Goal: Check status

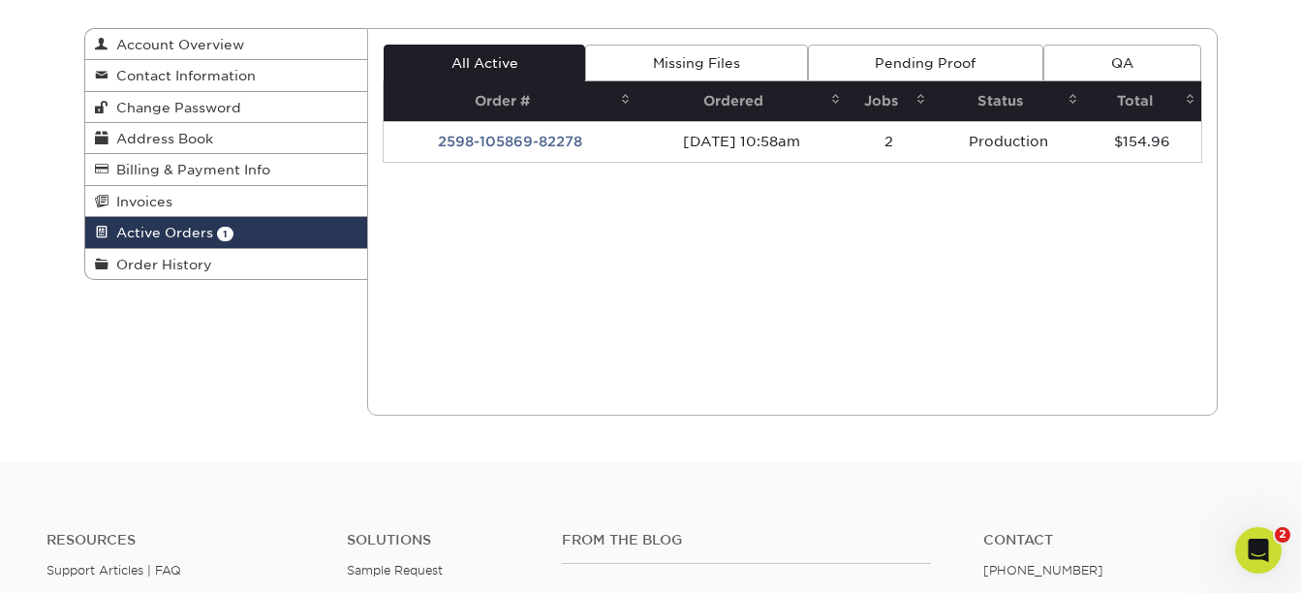
click at [183, 226] on span "Active Orders" at bounding box center [160, 232] width 105 height 15
click at [183, 228] on span "Active Orders" at bounding box center [160, 232] width 105 height 15
click at [164, 234] on span "Active Orders" at bounding box center [160, 232] width 105 height 15
click at [151, 232] on span "Active Orders" at bounding box center [160, 232] width 105 height 15
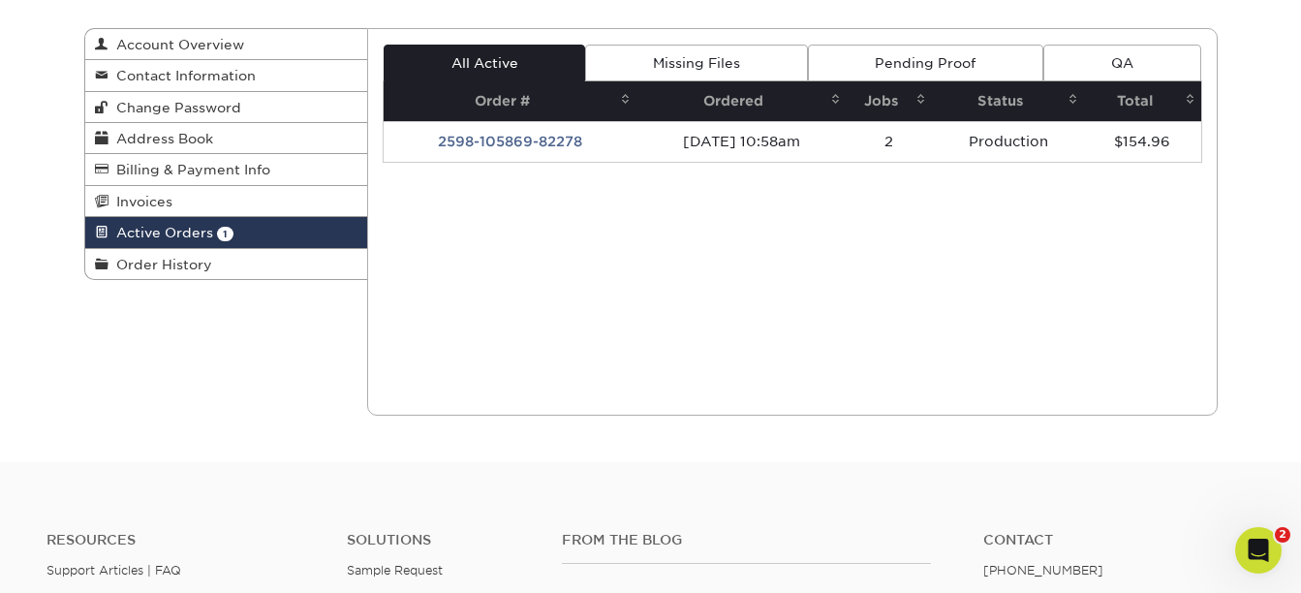
click at [151, 232] on span "Active Orders" at bounding box center [160, 232] width 105 height 15
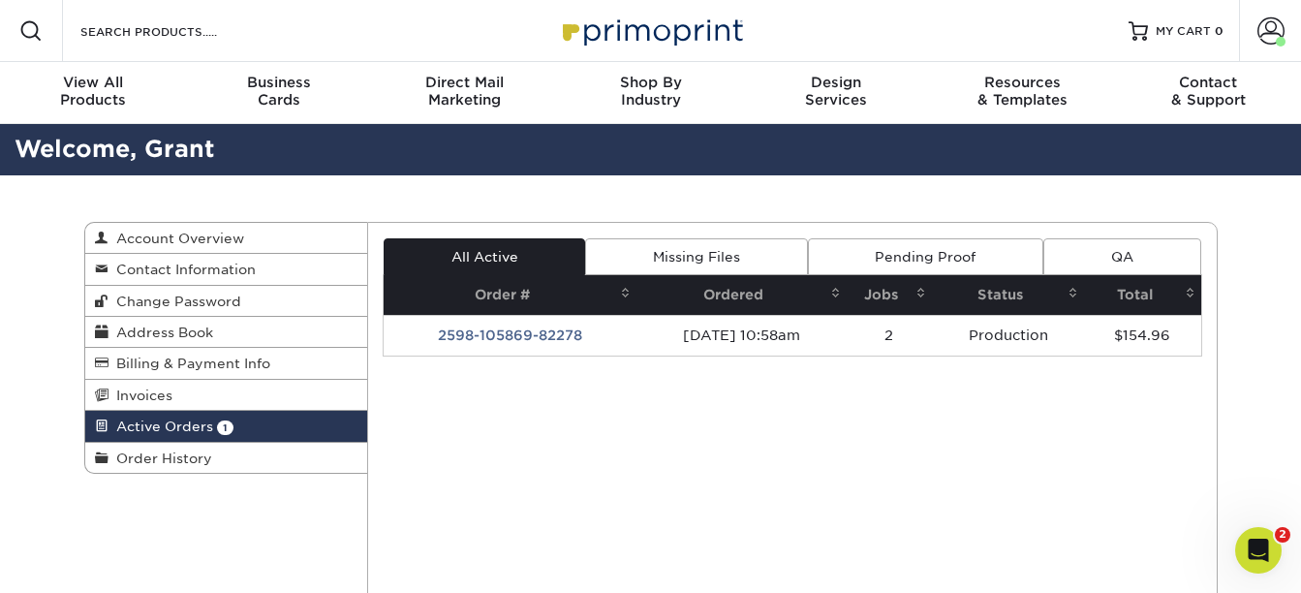
click at [155, 419] on span "Active Orders" at bounding box center [160, 425] width 105 height 15
click at [174, 419] on span "Active Orders" at bounding box center [160, 425] width 105 height 15
click at [185, 428] on span "Active Orders" at bounding box center [160, 425] width 105 height 15
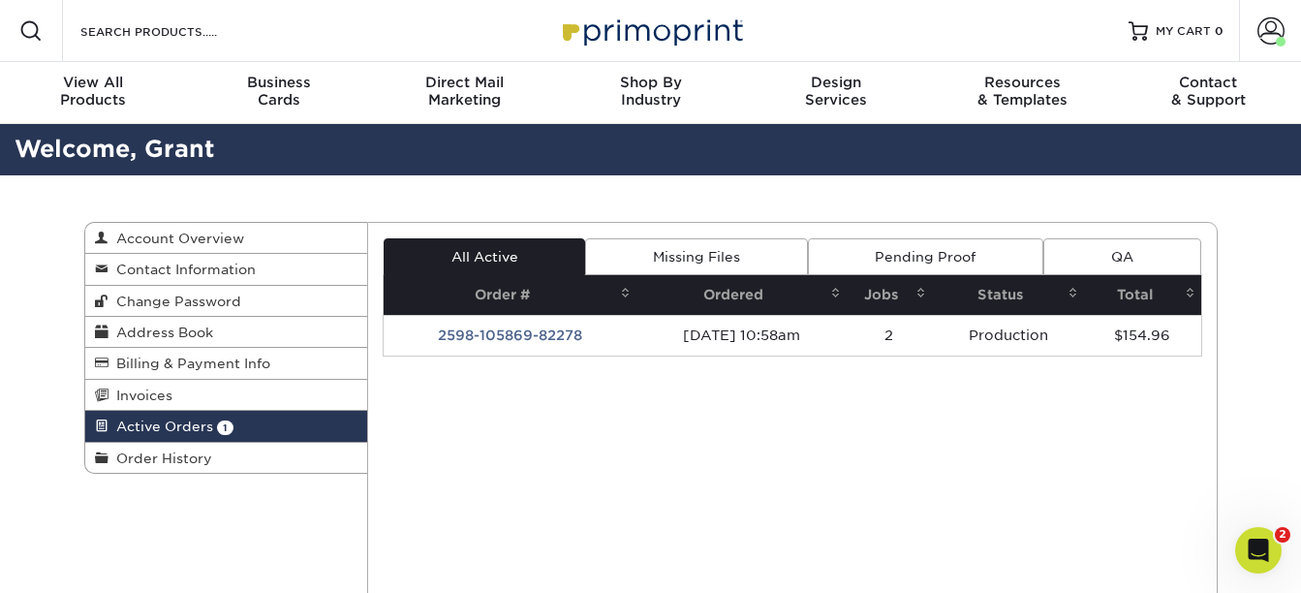
click at [165, 425] on span "Active Orders" at bounding box center [160, 425] width 105 height 15
click at [159, 423] on span "Active Orders" at bounding box center [160, 425] width 105 height 15
click at [162, 423] on span "Active Orders" at bounding box center [160, 425] width 105 height 15
click at [162, 422] on span "Active Orders" at bounding box center [160, 425] width 105 height 15
click at [180, 419] on span "Active Orders" at bounding box center [160, 425] width 105 height 15
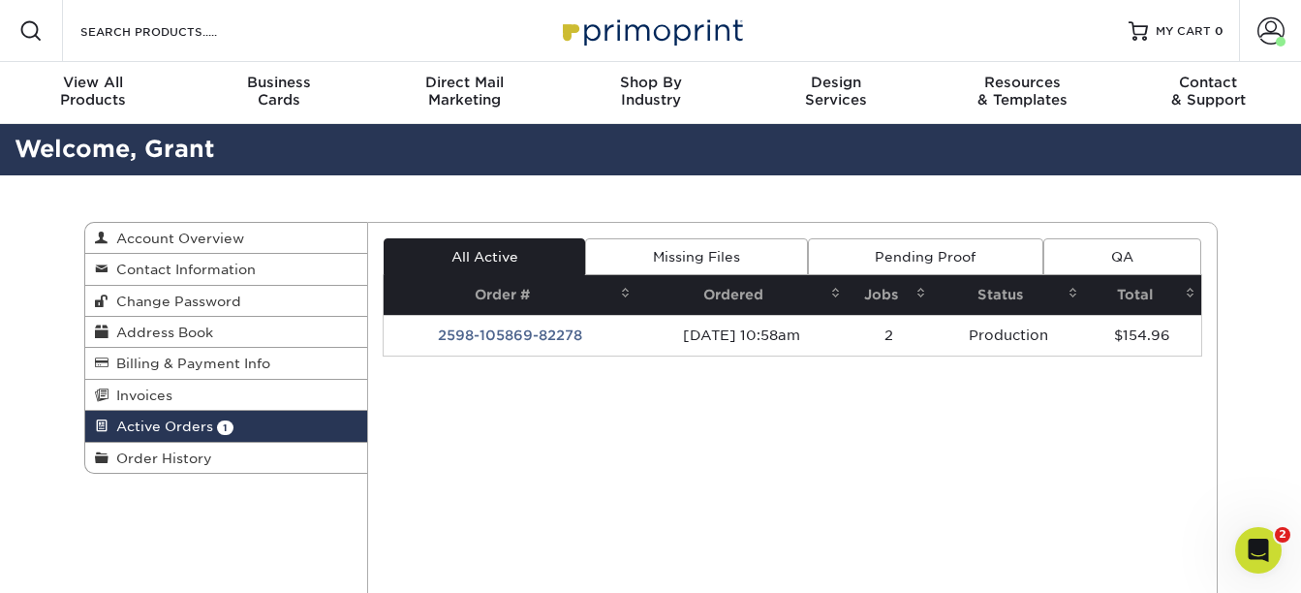
click at [180, 431] on span "Active Orders" at bounding box center [160, 425] width 105 height 15
click at [164, 429] on span "Active Orders" at bounding box center [160, 425] width 105 height 15
click at [160, 422] on span "Active Orders" at bounding box center [160, 425] width 105 height 15
click at [160, 424] on span "Active Orders" at bounding box center [160, 425] width 105 height 15
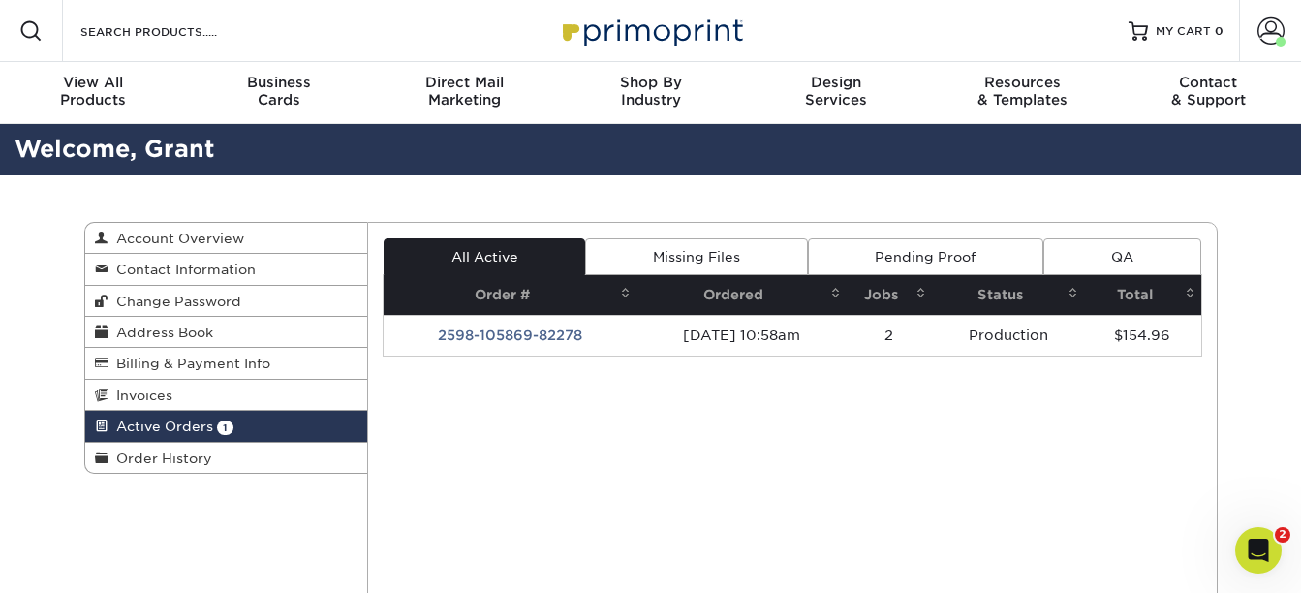
click at [161, 424] on span "Active Orders" at bounding box center [160, 425] width 105 height 15
click at [174, 434] on link "Active Orders 1" at bounding box center [226, 426] width 283 height 31
click at [165, 426] on span "Active Orders" at bounding box center [160, 425] width 105 height 15
click at [162, 426] on span "Active Orders" at bounding box center [160, 425] width 105 height 15
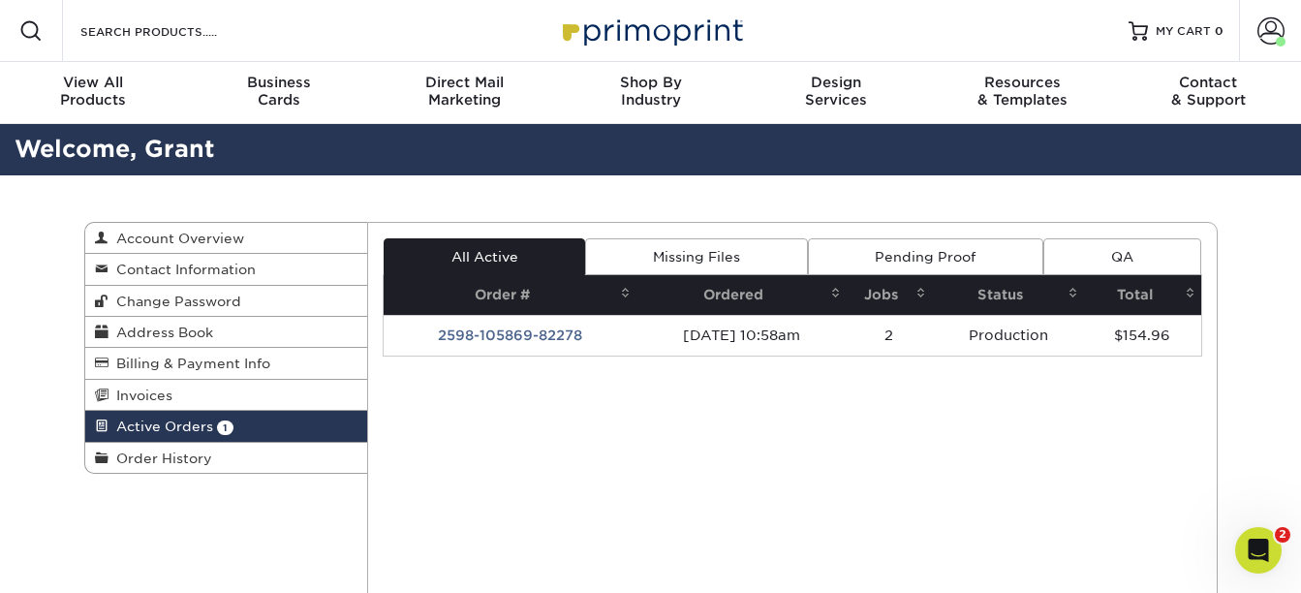
click at [170, 424] on span "Active Orders" at bounding box center [160, 425] width 105 height 15
